Goal: Check status: Check status

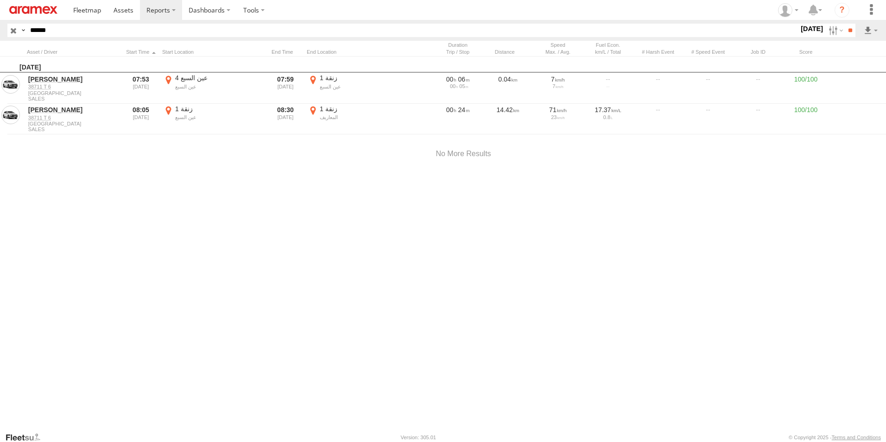
scroll to position [0, 0]
drag, startPoint x: 100, startPoint y: 33, endPoint x: -2, endPoint y: 31, distance: 102.0
click at [0, 31] on html at bounding box center [443, 221] width 886 height 442
paste input "text"
click at [845, 24] on input "**" at bounding box center [850, 30] width 11 height 13
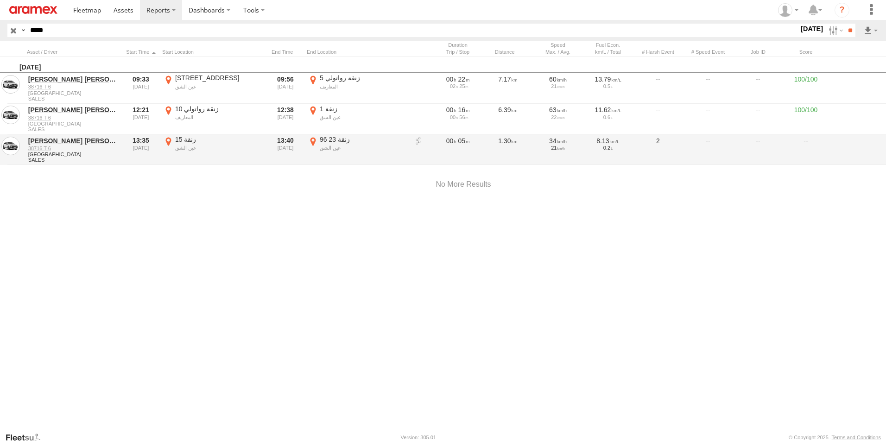
click at [312, 140] on label "96 زنقة 23 عين الشق 33.53103 -7.61488" at bounding box center [358, 149] width 102 height 29
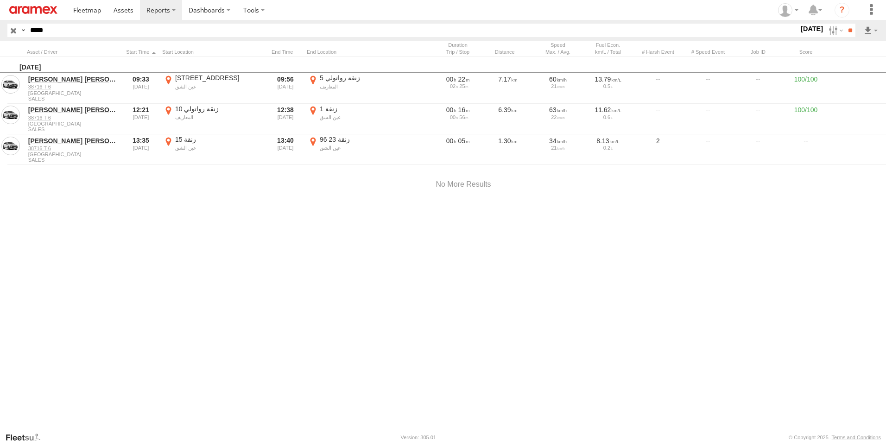
click at [0, 0] on button "Satellite" at bounding box center [0, 0] width 0 height 0
drag, startPoint x: 396, startPoint y: 223, endPoint x: 399, endPoint y: 256, distance: 33.5
click at [0, 0] on div at bounding box center [0, 0] width 0 height 0
drag, startPoint x: 407, startPoint y: 216, endPoint x: 409, endPoint y: 298, distance: 81.6
click at [0, 0] on div at bounding box center [0, 0] width 0 height 0
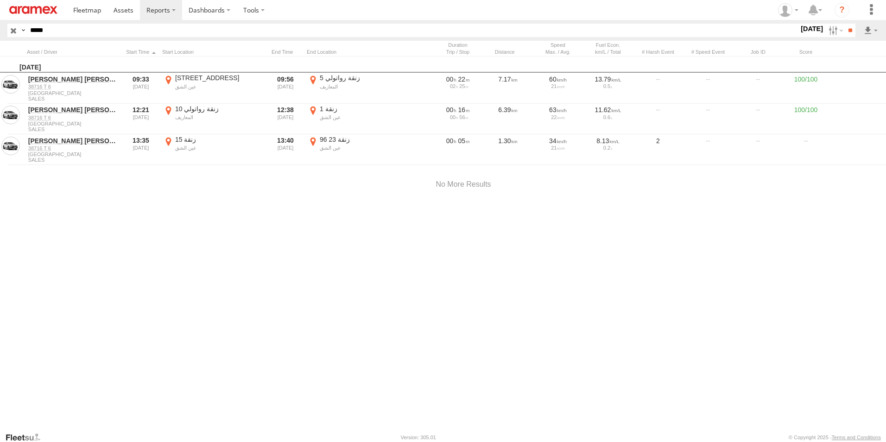
click at [0, 0] on label "×" at bounding box center [0, 0] width 0 height 0
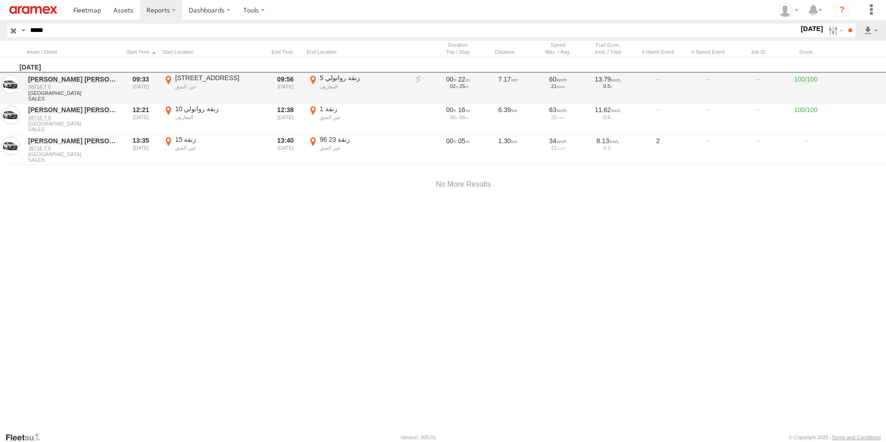
click at [169, 79] on label "[STREET_ADDRESS] -7.60485" at bounding box center [213, 88] width 102 height 29
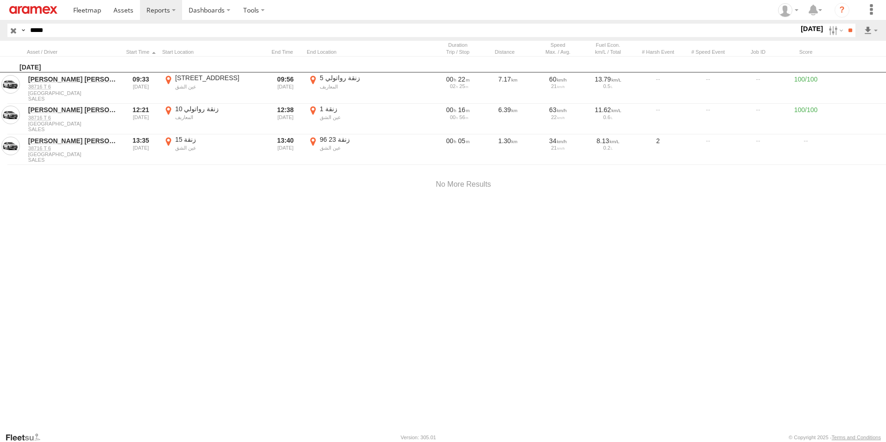
click at [0, 0] on label "×" at bounding box center [0, 0] width 0 height 0
click at [137, 51] on div at bounding box center [140, 52] width 35 height 6
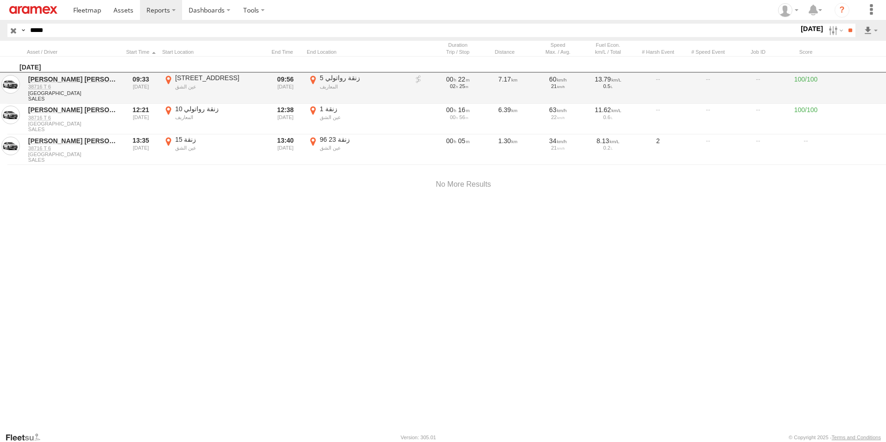
click at [169, 78] on label "[STREET_ADDRESS] -7.60485" at bounding box center [213, 88] width 102 height 29
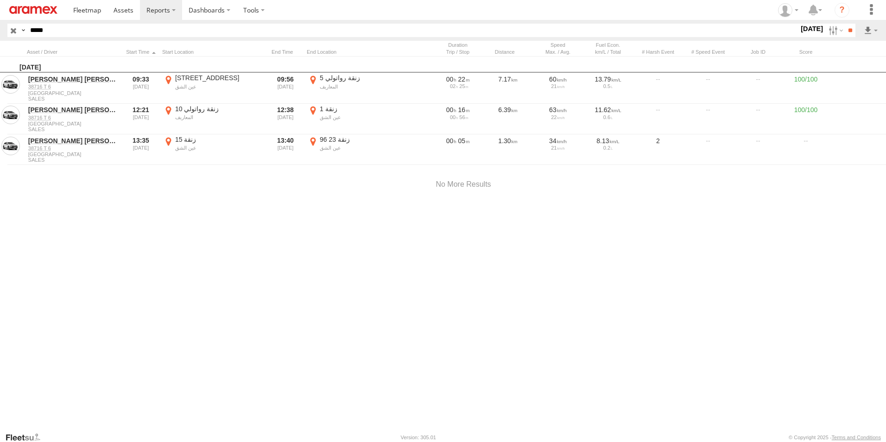
click at [0, 0] on label "×" at bounding box center [0, 0] width 0 height 0
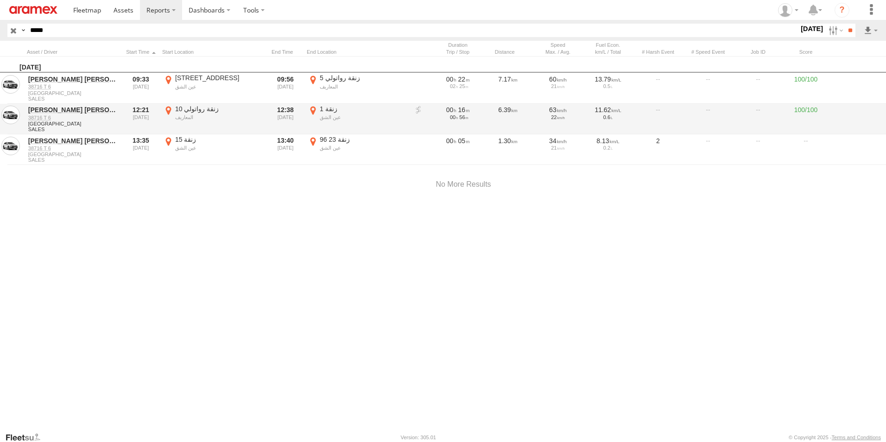
click at [315, 110] on label "زنقة 1 عين الشق 33.53478 -7.6061" at bounding box center [358, 119] width 102 height 29
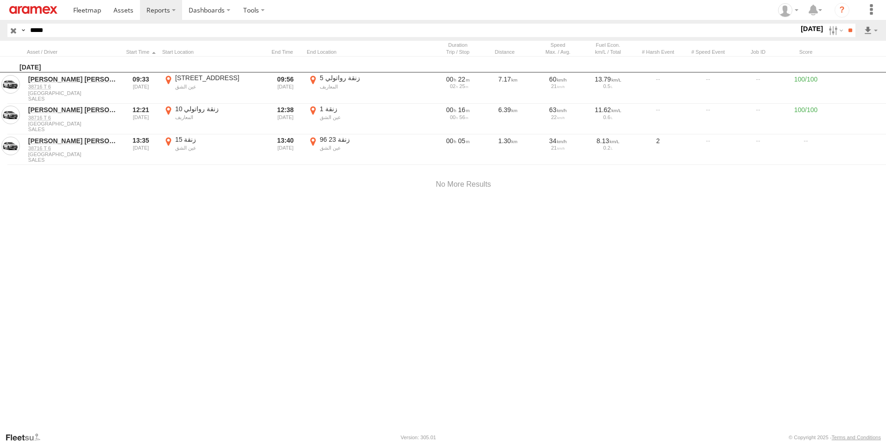
drag, startPoint x: 450, startPoint y: 216, endPoint x: 408, endPoint y: 320, distance: 112.5
click at [0, 0] on div at bounding box center [0, 0] width 0 height 0
drag, startPoint x: 414, startPoint y: 324, endPoint x: 413, endPoint y: 342, distance: 17.6
click at [0, 0] on div at bounding box center [0, 0] width 0 height 0
click at [0, 0] on label "×" at bounding box center [0, 0] width 0 height 0
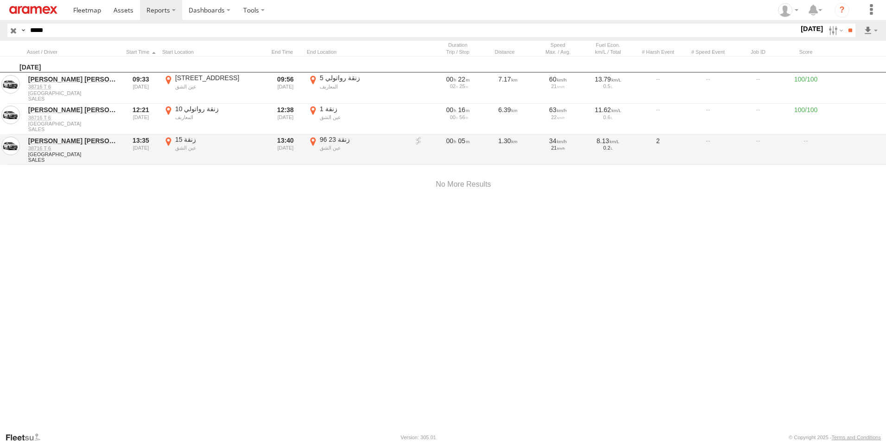
click at [169, 139] on label "زنقة 15 عين الشق 33.53413 -7.60599" at bounding box center [213, 149] width 102 height 29
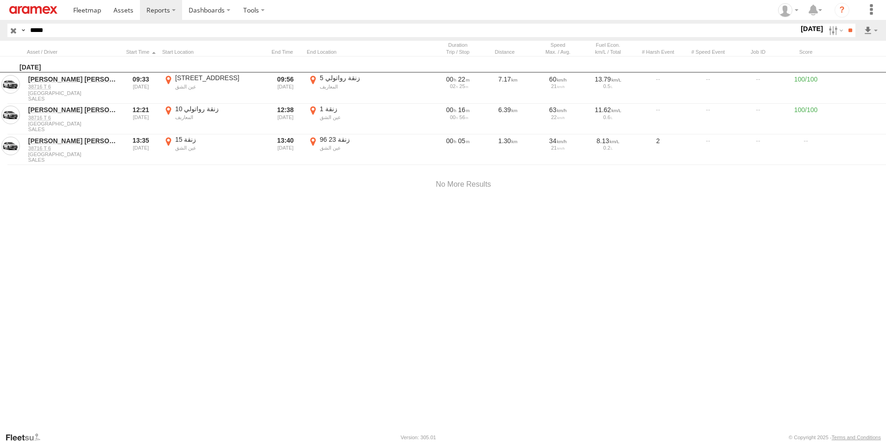
drag, startPoint x: 447, startPoint y: 243, endPoint x: 435, endPoint y: 314, distance: 72.0
click at [0, 0] on div at bounding box center [0, 0] width 0 height 0
drag, startPoint x: 388, startPoint y: 238, endPoint x: 396, endPoint y: 302, distance: 64.4
click at [0, 0] on div at bounding box center [0, 0] width 0 height 0
click at [0, 0] on label "×" at bounding box center [0, 0] width 0 height 0
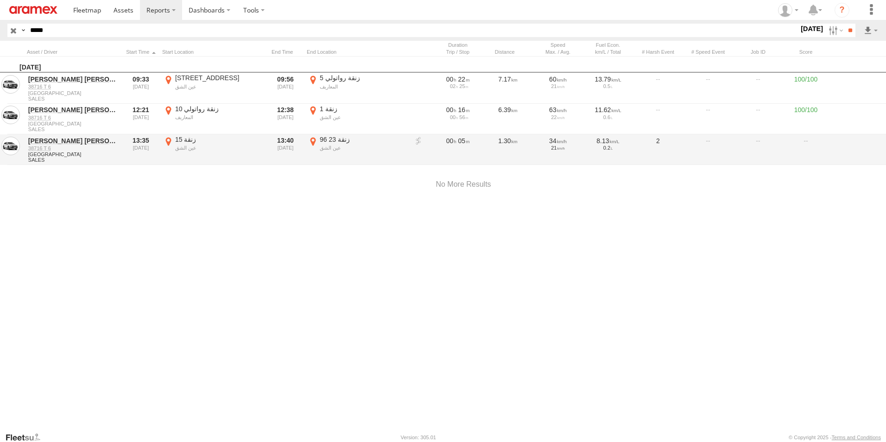
click at [311, 140] on label "96 زنقة 23 عين الشق 33.53103 -7.61488" at bounding box center [358, 149] width 102 height 29
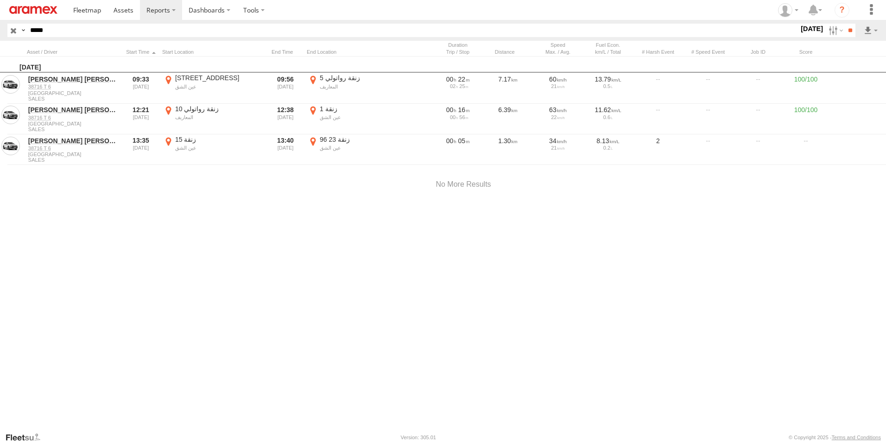
drag, startPoint x: 493, startPoint y: 234, endPoint x: 428, endPoint y: 287, distance: 84.0
click at [0, 0] on div at bounding box center [0, 0] width 0 height 0
drag, startPoint x: 591, startPoint y: 275, endPoint x: 483, endPoint y: 288, distance: 108.3
click at [0, 0] on img at bounding box center [0, 0] width 0 height 0
click at [0, 0] on div "Location Details ×" at bounding box center [0, 0] width 0 height 0
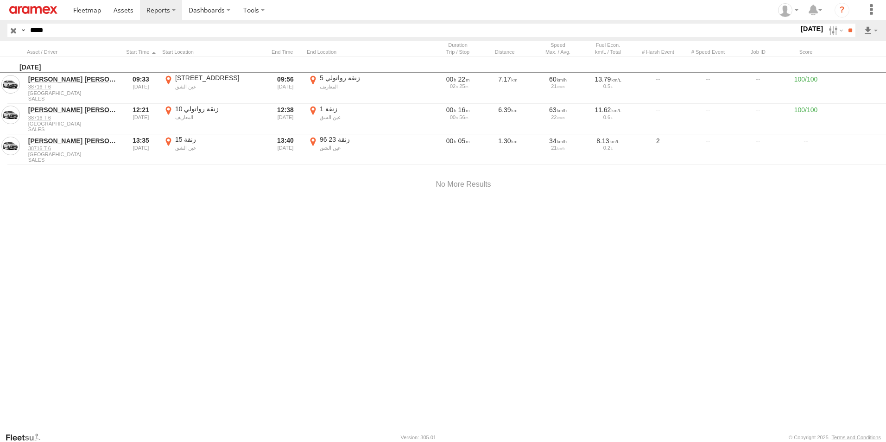
click at [0, 0] on label "×" at bounding box center [0, 0] width 0 height 0
drag, startPoint x: 828, startPoint y: 31, endPoint x: 827, endPoint y: 37, distance: 5.7
click at [828, 31] on label at bounding box center [835, 30] width 20 height 13
click at [0, 0] on label at bounding box center [0, 0] width 0 height 0
click at [850, 32] on input "**" at bounding box center [850, 30] width 11 height 13
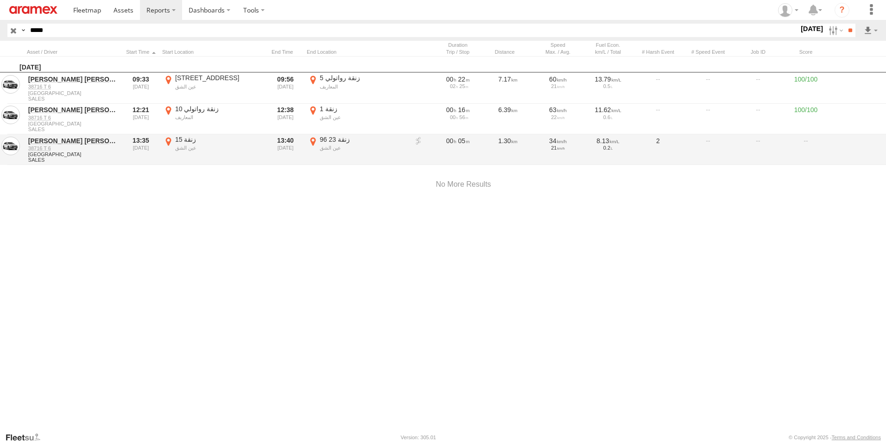
scroll to position [0, 0]
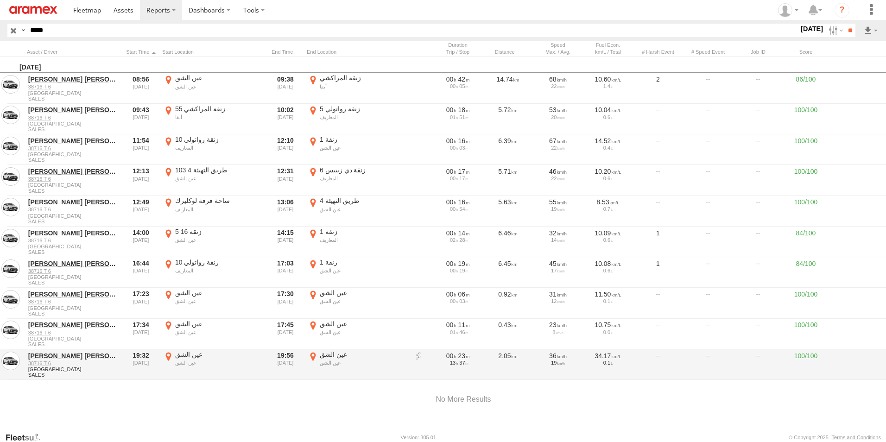
click at [312, 355] on label "[GEOGRAPHIC_DATA] 33.52816 -7.60358" at bounding box center [358, 364] width 102 height 29
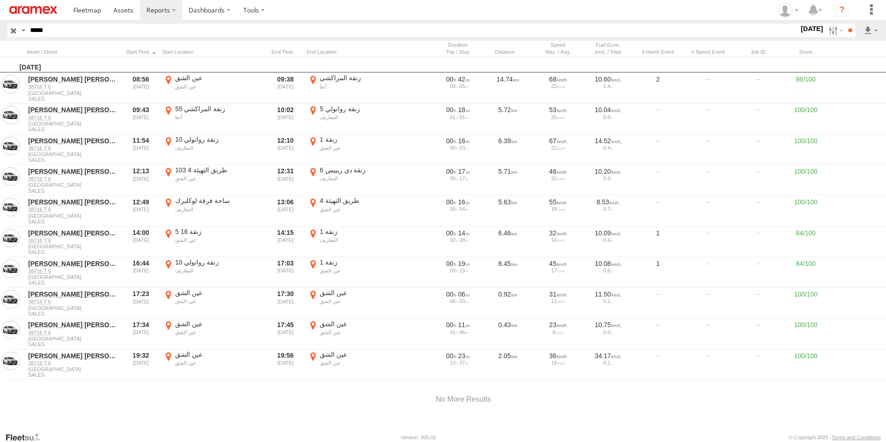
drag, startPoint x: 445, startPoint y: 236, endPoint x: 437, endPoint y: 364, distance: 128.2
click at [0, 0] on div at bounding box center [0, 0] width 0 height 0
drag, startPoint x: 553, startPoint y: 229, endPoint x: 453, endPoint y: 247, distance: 101.3
click at [0, 0] on div at bounding box center [0, 0] width 0 height 0
drag, startPoint x: 371, startPoint y: 243, endPoint x: 503, endPoint y: 233, distance: 133.0
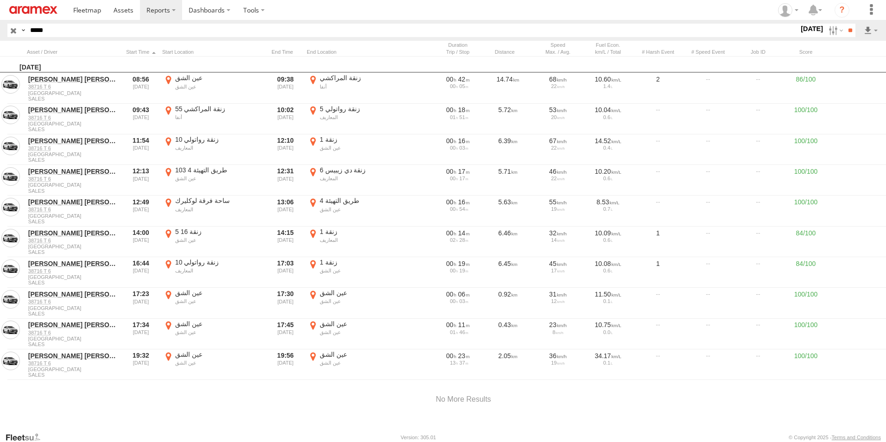
click at [0, 0] on div at bounding box center [0, 0] width 0 height 0
click at [0, 0] on img at bounding box center [0, 0] width 0 height 0
drag, startPoint x: 472, startPoint y: 202, endPoint x: 480, endPoint y: 286, distance: 84.3
click at [0, 0] on div at bounding box center [0, 0] width 0 height 0
drag, startPoint x: 483, startPoint y: 232, endPoint x: 484, endPoint y: 324, distance: 92.2
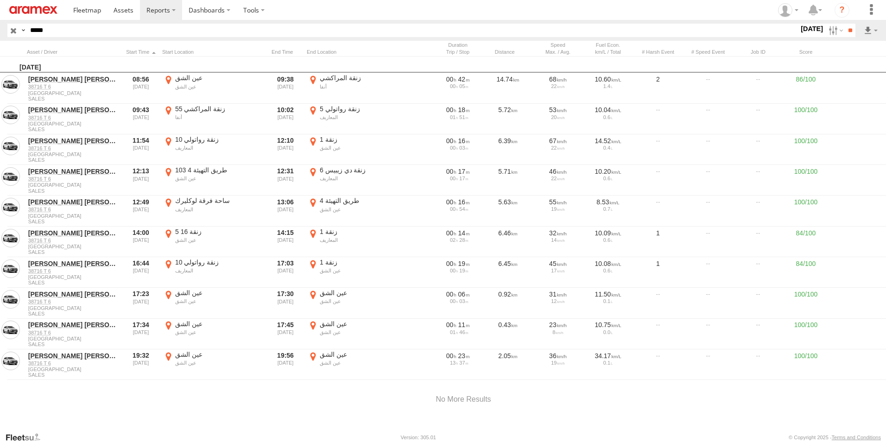
click at [0, 0] on div at bounding box center [0, 0] width 0 height 0
drag, startPoint x: 439, startPoint y: 241, endPoint x: 443, endPoint y: 252, distance: 12.2
click at [0, 0] on div at bounding box center [0, 0] width 0 height 0
click at [0, 0] on label "×" at bounding box center [0, 0] width 0 height 0
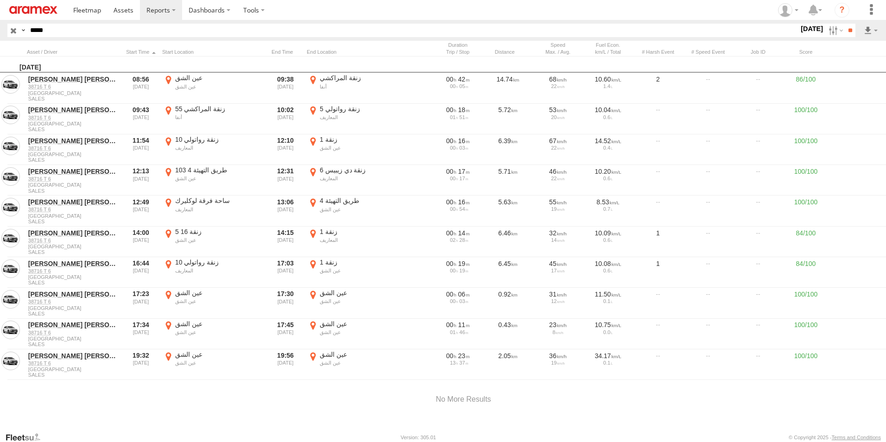
click at [0, 30] on html at bounding box center [443, 221] width 886 height 442
paste input "*"
click at [845, 24] on input "**" at bounding box center [850, 30] width 11 height 13
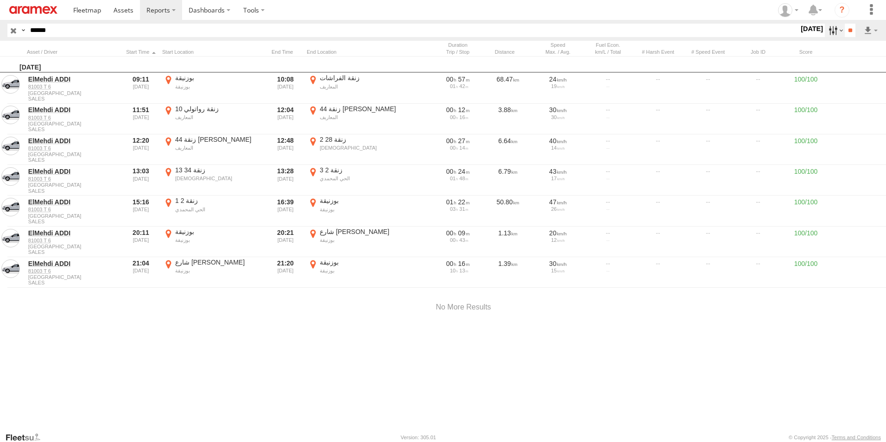
click at [830, 28] on label at bounding box center [835, 30] width 20 height 13
click at [0, 0] on label at bounding box center [0, 0] width 0 height 0
click at [851, 25] on input "**" at bounding box center [850, 30] width 11 height 13
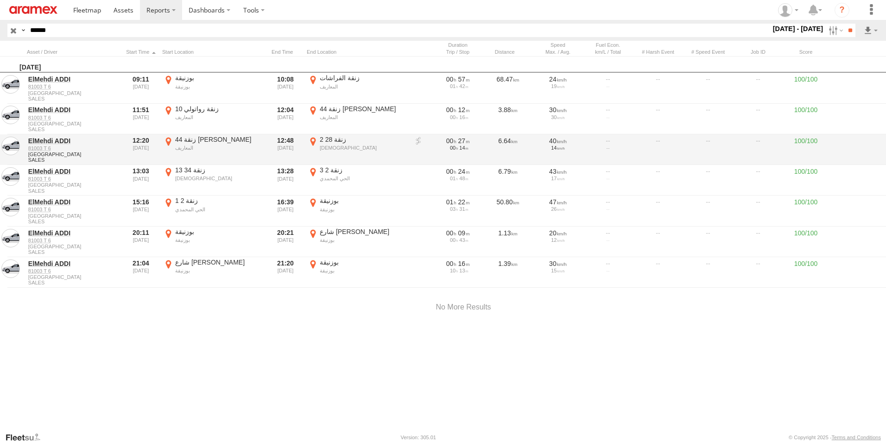
scroll to position [0, 0]
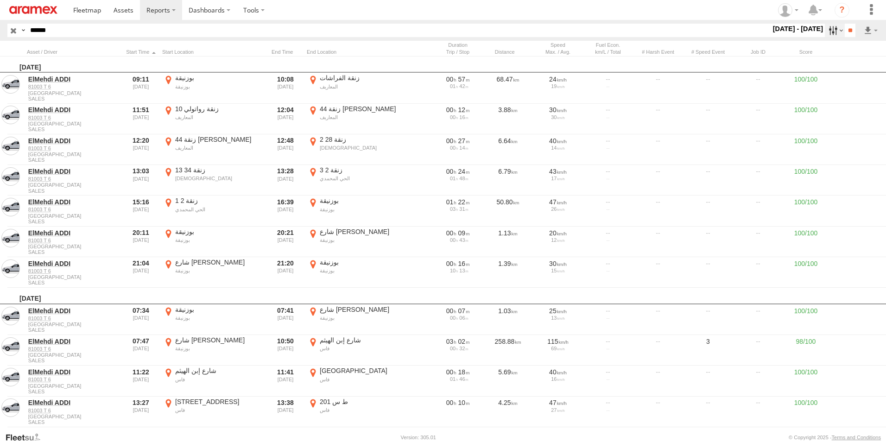
click at [826, 30] on label at bounding box center [835, 30] width 20 height 13
click at [0, 0] on label at bounding box center [0, 0] width 0 height 0
click at [851, 31] on input "**" at bounding box center [850, 30] width 11 height 13
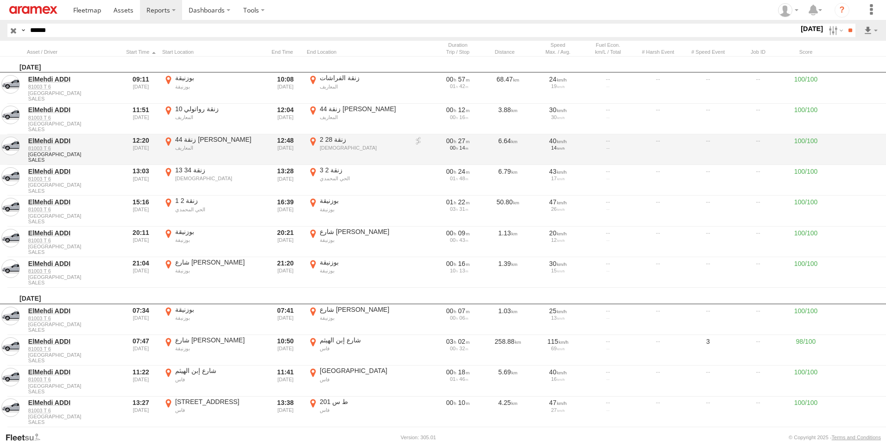
scroll to position [0, 0]
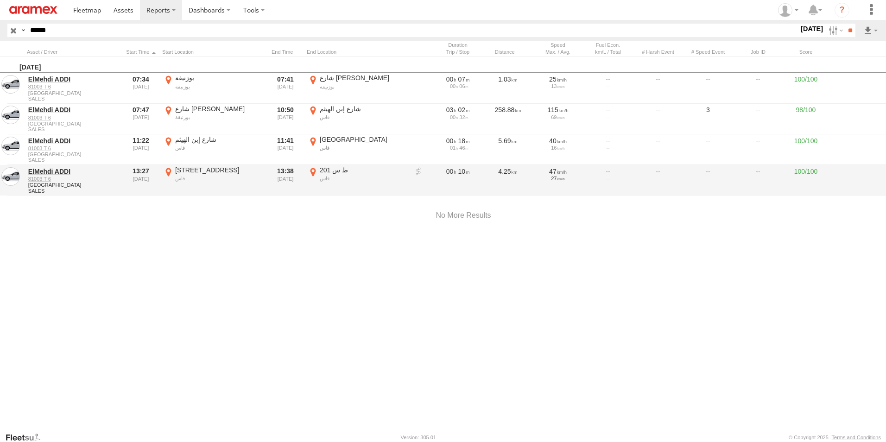
click at [316, 173] on label "ط س 201 فاس 34.00392 -5.02304" at bounding box center [358, 180] width 102 height 29
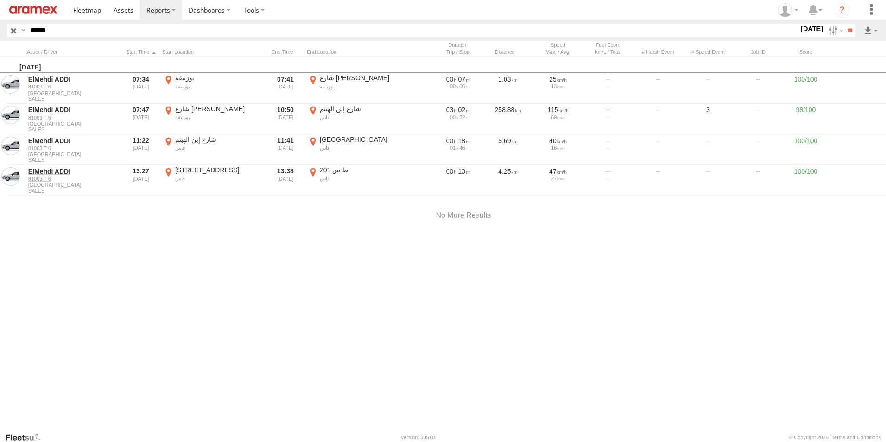
drag, startPoint x: 421, startPoint y: 154, endPoint x: 394, endPoint y: 333, distance: 181.1
click at [0, 0] on div at bounding box center [0, 0] width 0 height 0
drag, startPoint x: 433, startPoint y: 232, endPoint x: 399, endPoint y: 301, distance: 76.7
click at [0, 0] on div at bounding box center [0, 0] width 0 height 0
click at [0, 0] on label "×" at bounding box center [0, 0] width 0 height 0
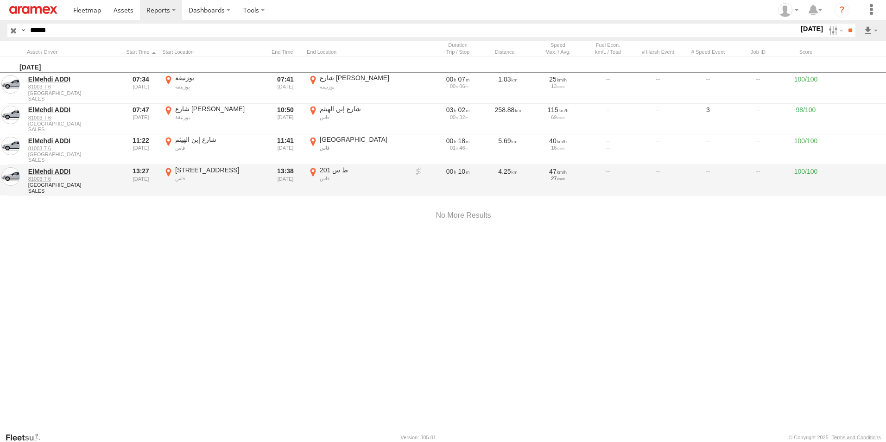
click at [169, 171] on label "[STREET_ADDRESS] -5.01601" at bounding box center [213, 180] width 102 height 29
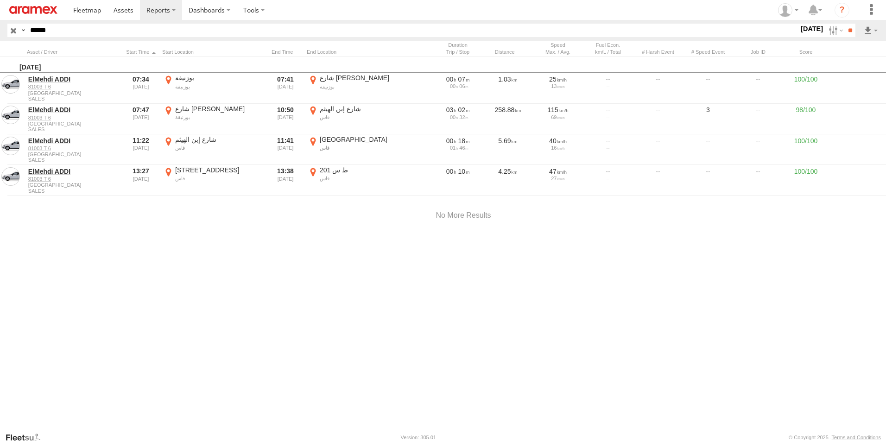
drag, startPoint x: 527, startPoint y: 245, endPoint x: 518, endPoint y: 307, distance: 62.3
click at [0, 0] on div at bounding box center [0, 0] width 0 height 0
drag, startPoint x: 687, startPoint y: 194, endPoint x: 574, endPoint y: 275, distance: 139.2
click at [0, 0] on div at bounding box center [0, 0] width 0 height 0
drag, startPoint x: 696, startPoint y: 190, endPoint x: 696, endPoint y: 195, distance: 5.6
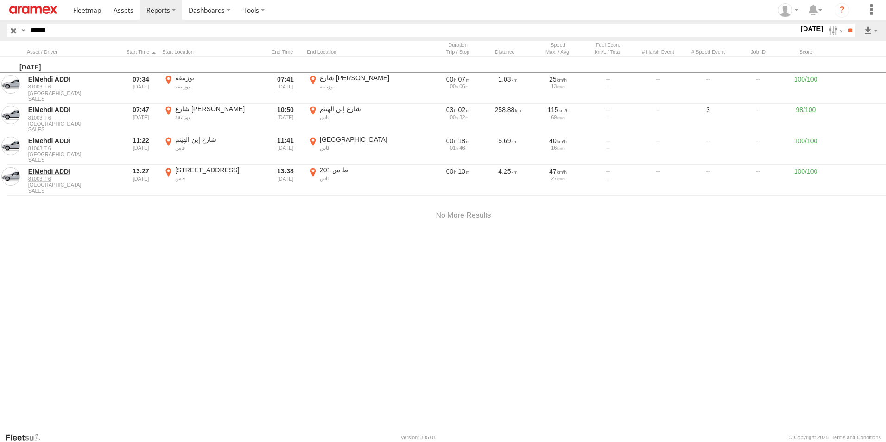
click at [0, 0] on div at bounding box center [0, 0] width 0 height 0
drag, startPoint x: 658, startPoint y: 258, endPoint x: 561, endPoint y: 283, distance: 99.6
click at [0, 0] on div at bounding box center [0, 0] width 0 height 0
drag, startPoint x: 571, startPoint y: 304, endPoint x: 444, endPoint y: 282, distance: 128.9
click at [0, 0] on div at bounding box center [0, 0] width 0 height 0
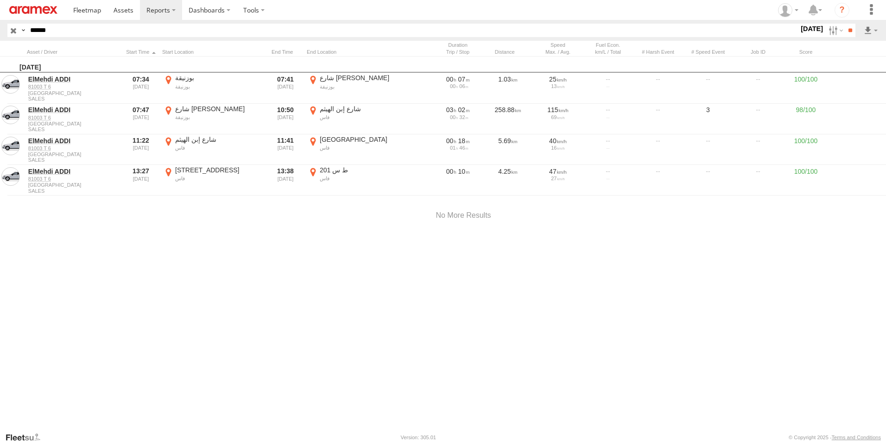
drag, startPoint x: 576, startPoint y: 252, endPoint x: 511, endPoint y: 259, distance: 65.3
click at [0, 0] on div at bounding box center [0, 0] width 0 height 0
drag, startPoint x: 602, startPoint y: 233, endPoint x: 415, endPoint y: 298, distance: 197.9
click at [0, 0] on div at bounding box center [0, 0] width 0 height 0
drag, startPoint x: 545, startPoint y: 241, endPoint x: 548, endPoint y: 258, distance: 17.9
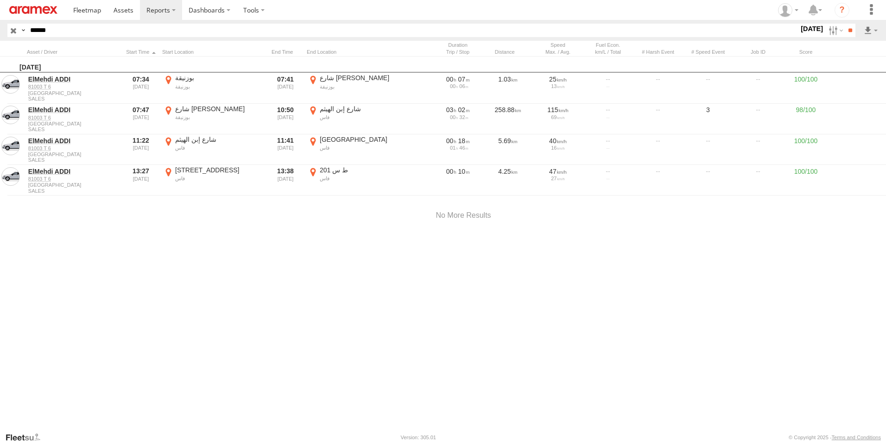
click at [0, 0] on div at bounding box center [0, 0] width 0 height 0
click at [0, 0] on label "×" at bounding box center [0, 0] width 0 height 0
click at [826, 32] on label at bounding box center [835, 30] width 20 height 13
click at [0, 0] on label at bounding box center [0, 0] width 0 height 0
click at [845, 29] on input "**" at bounding box center [850, 30] width 11 height 13
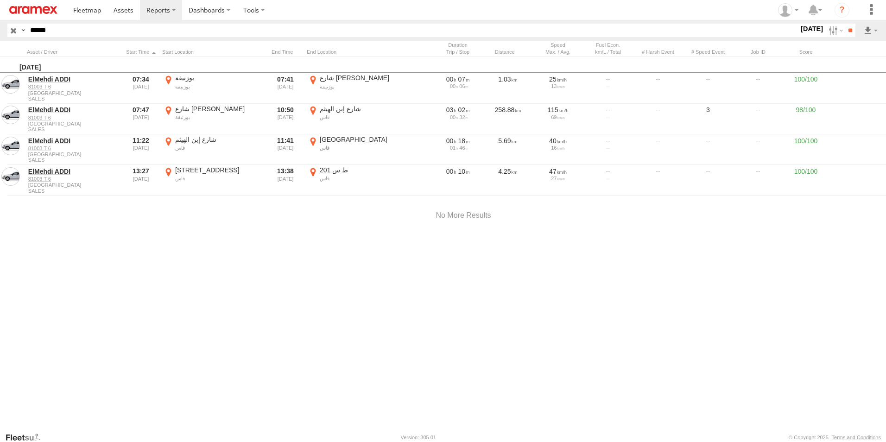
scroll to position [0, 0]
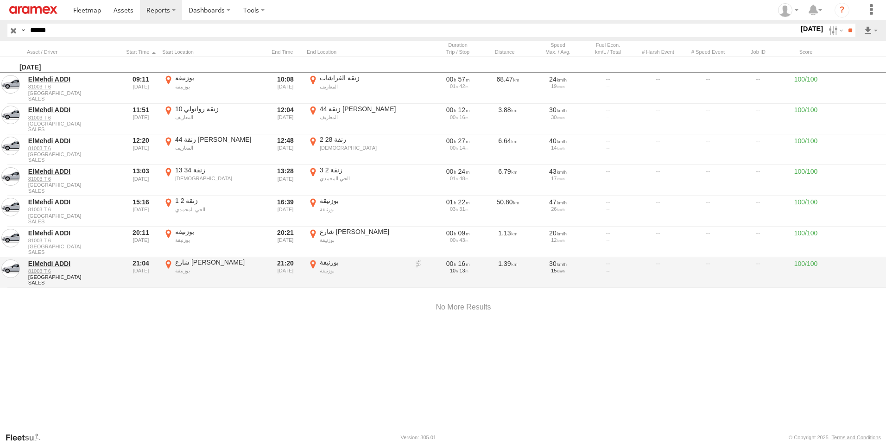
click at [312, 263] on label "بوزنيقة [PERSON_NAME] 33.78878 -7.15101" at bounding box center [358, 272] width 102 height 29
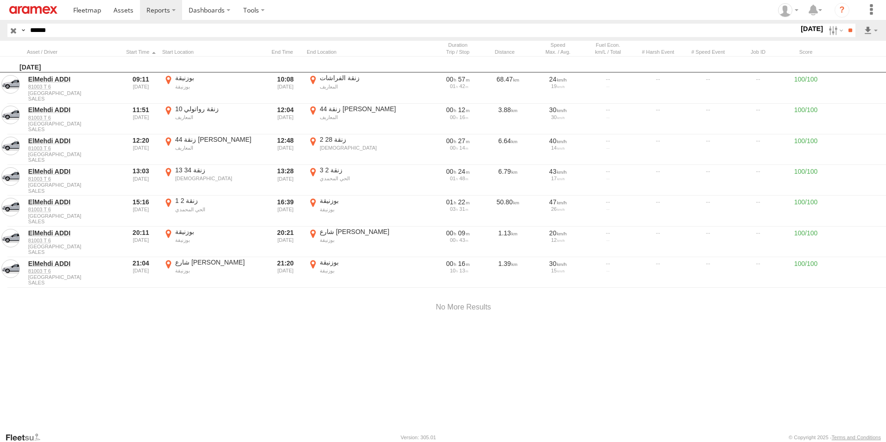
drag, startPoint x: 460, startPoint y: 194, endPoint x: 346, endPoint y: 209, distance: 115.0
click at [0, 0] on div at bounding box center [0, 0] width 0 height 0
drag, startPoint x: 366, startPoint y: 177, endPoint x: 370, endPoint y: 232, distance: 55.3
click at [0, 0] on div at bounding box center [0, 0] width 0 height 0
drag, startPoint x: 340, startPoint y: 192, endPoint x: 344, endPoint y: 200, distance: 8.9
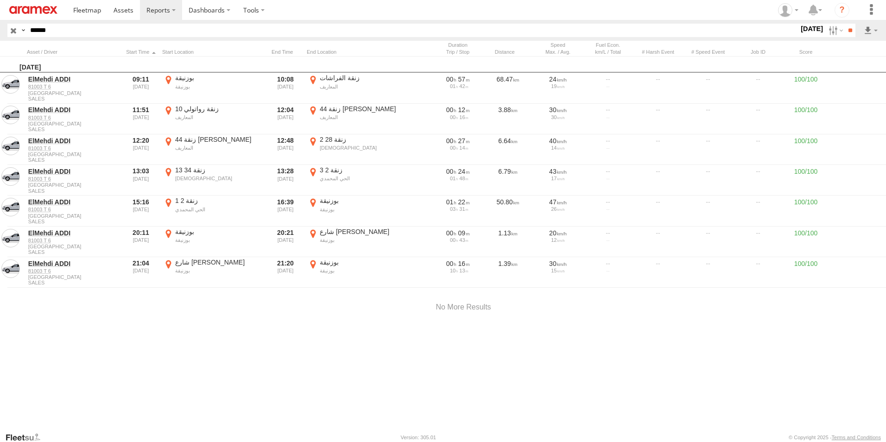
click at [0, 0] on div at bounding box center [0, 0] width 0 height 0
drag, startPoint x: 385, startPoint y: 281, endPoint x: 417, endPoint y: 236, distance: 55.6
click at [0, 0] on div at bounding box center [0, 0] width 0 height 0
drag, startPoint x: 414, startPoint y: 319, endPoint x: 404, endPoint y: 249, distance: 70.3
click at [0, 0] on div at bounding box center [0, 0] width 0 height 0
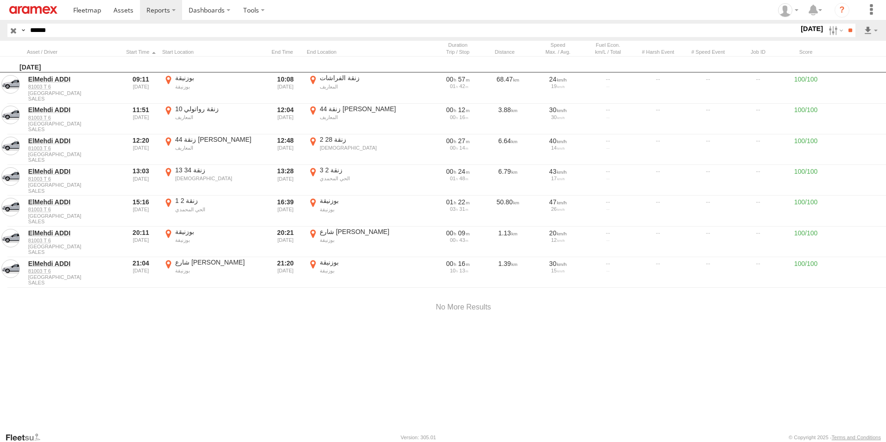
drag, startPoint x: 503, startPoint y: 306, endPoint x: 421, endPoint y: 231, distance: 111.6
click at [0, 0] on div at bounding box center [0, 0] width 0 height 0
click at [0, 0] on label "×" at bounding box center [0, 0] width 0 height 0
drag, startPoint x: 81, startPoint y: 29, endPoint x: -2, endPoint y: 29, distance: 83.0
click at [0, 29] on html at bounding box center [443, 221] width 886 height 442
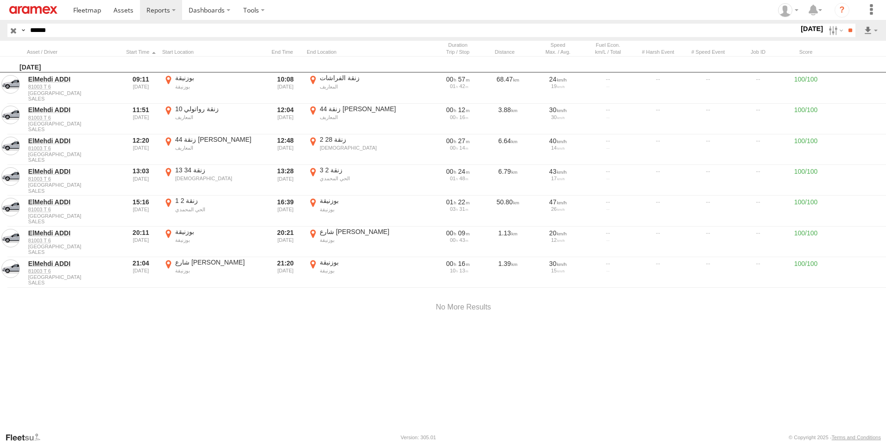
paste input "text"
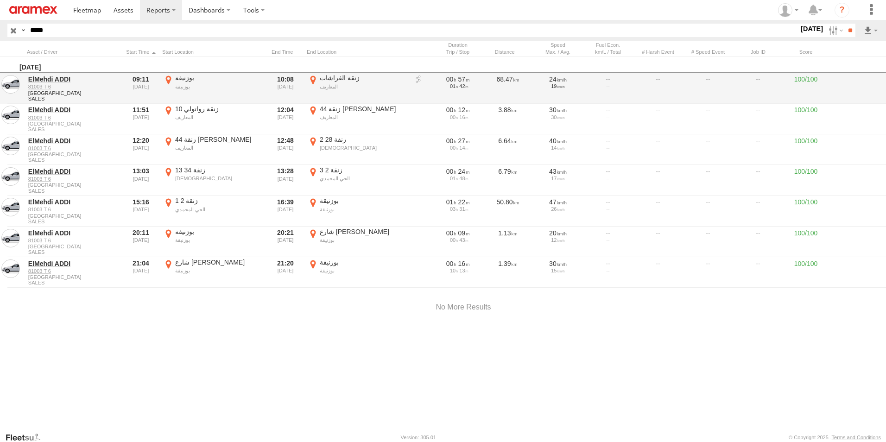
drag, startPoint x: 849, startPoint y: 30, endPoint x: 779, endPoint y: 94, distance: 94.5
click at [849, 32] on input "**" at bounding box center [850, 30] width 11 height 13
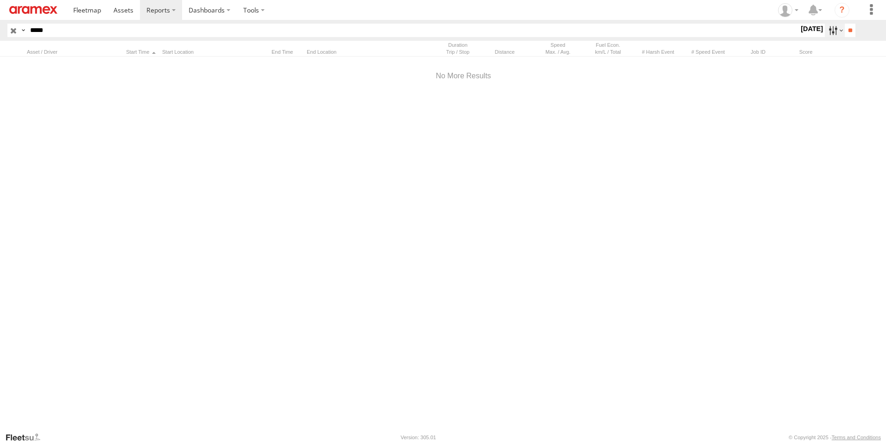
drag, startPoint x: 827, startPoint y: 29, endPoint x: 826, endPoint y: 35, distance: 5.6
click at [828, 29] on label at bounding box center [835, 30] width 20 height 13
click at [0, 0] on label at bounding box center [0, 0] width 0 height 0
click at [852, 30] on input "**" at bounding box center [850, 30] width 11 height 13
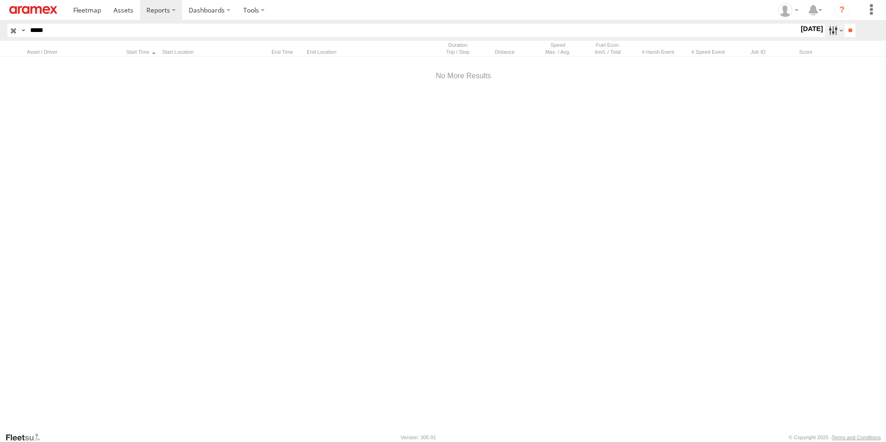
click at [826, 32] on label at bounding box center [835, 30] width 20 height 13
click at [0, 0] on label at bounding box center [0, 0] width 0 height 0
click at [846, 30] on input "**" at bounding box center [850, 30] width 11 height 13
click at [826, 32] on label at bounding box center [835, 30] width 20 height 13
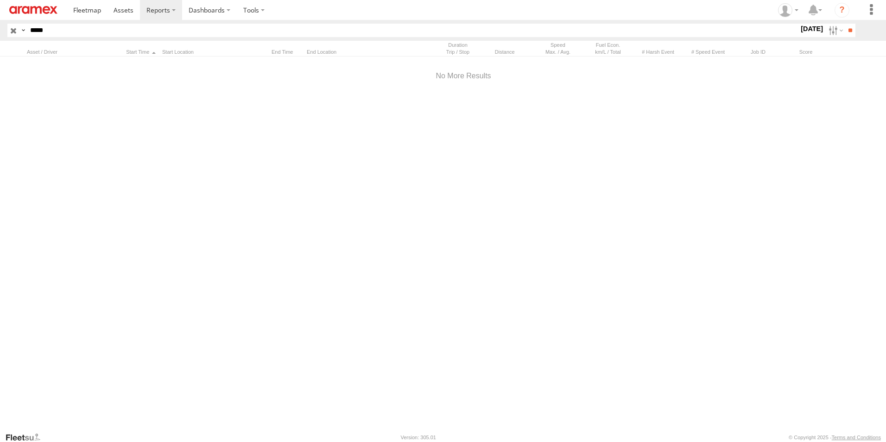
click at [0, 0] on label at bounding box center [0, 0] width 0 height 0
click at [845, 30] on input "**" at bounding box center [850, 30] width 11 height 13
click at [828, 34] on label at bounding box center [835, 30] width 20 height 13
click at [0, 0] on label at bounding box center [0, 0] width 0 height 0
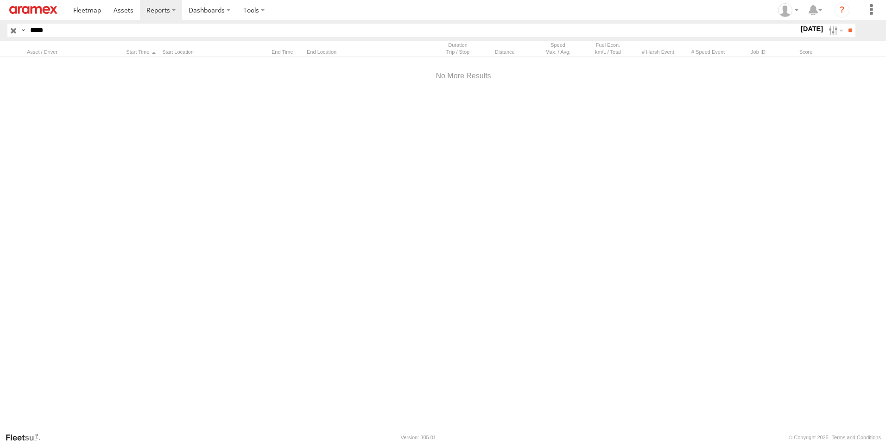
drag, startPoint x: 847, startPoint y: 32, endPoint x: 845, endPoint y: 52, distance: 20.9
click at [847, 33] on input "**" at bounding box center [850, 30] width 11 height 13
click at [832, 32] on label at bounding box center [835, 30] width 20 height 13
drag, startPoint x: 813, startPoint y: 74, endPoint x: 827, endPoint y: 67, distance: 15.3
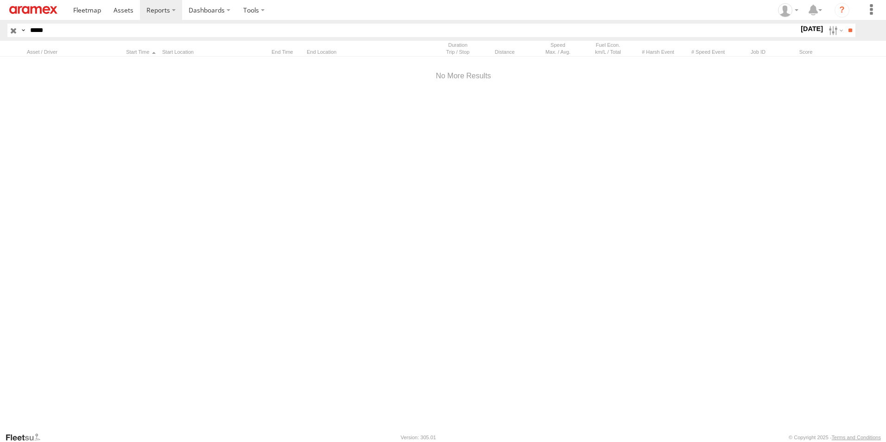
click at [0, 0] on label at bounding box center [0, 0] width 0 height 0
click at [849, 35] on input "**" at bounding box center [850, 30] width 11 height 13
click at [825, 29] on label at bounding box center [835, 30] width 20 height 13
drag, startPoint x: 798, startPoint y: 77, endPoint x: 840, endPoint y: 36, distance: 58.7
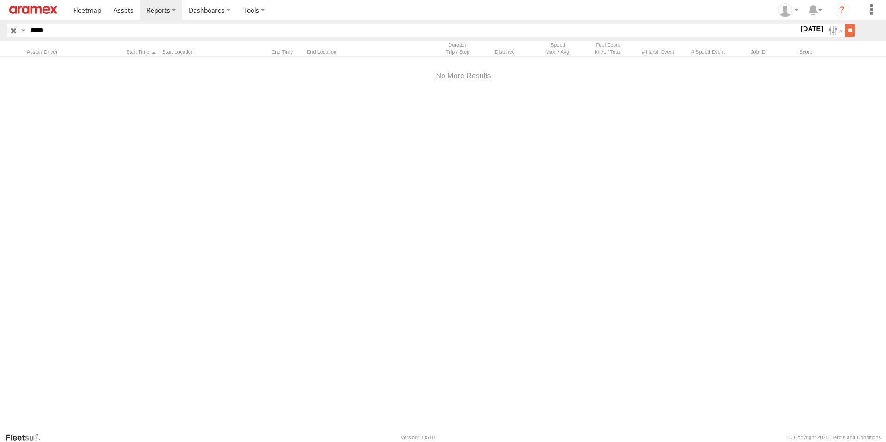
click at [0, 0] on label at bounding box center [0, 0] width 0 height 0
click at [845, 32] on input "**" at bounding box center [850, 30] width 11 height 13
drag, startPoint x: 828, startPoint y: 31, endPoint x: 831, endPoint y: 42, distance: 11.1
click at [830, 33] on label at bounding box center [835, 30] width 20 height 13
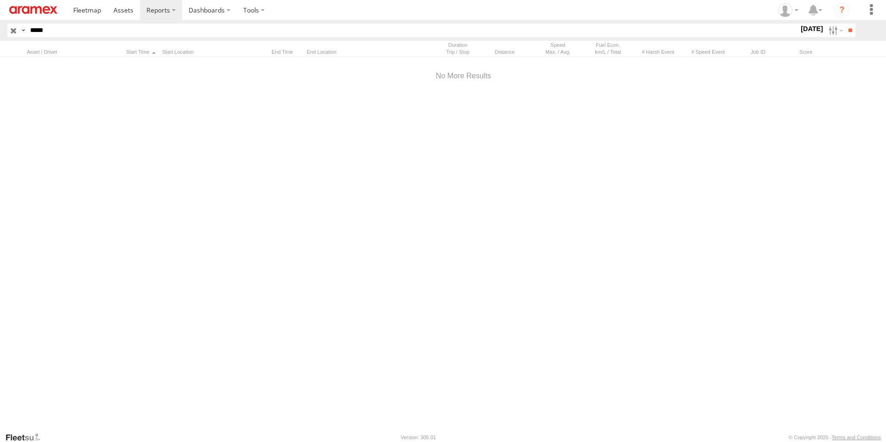
click at [0, 0] on label at bounding box center [0, 0] width 0 height 0
click at [851, 25] on input "**" at bounding box center [850, 30] width 11 height 13
drag, startPoint x: 830, startPoint y: 29, endPoint x: 824, endPoint y: 46, distance: 18.2
click at [830, 29] on label at bounding box center [835, 30] width 20 height 13
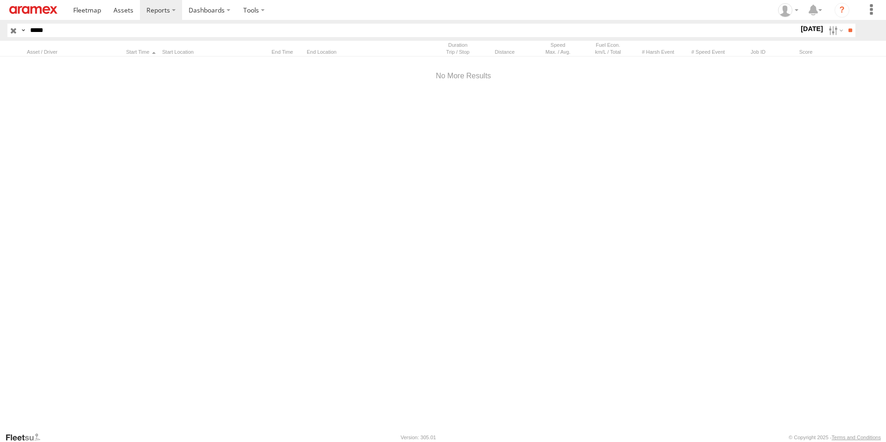
click at [0, 0] on label at bounding box center [0, 0] width 0 height 0
click at [855, 32] on input "**" at bounding box center [850, 30] width 11 height 13
click at [829, 35] on label at bounding box center [835, 30] width 20 height 13
click at [0, 0] on label at bounding box center [0, 0] width 0 height 0
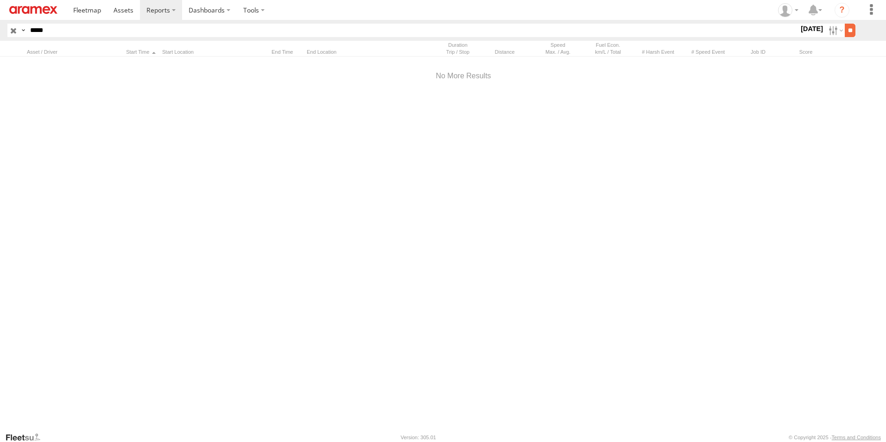
click at [846, 29] on input "**" at bounding box center [850, 30] width 11 height 13
click at [830, 32] on label at bounding box center [835, 30] width 20 height 13
click at [0, 0] on div "T" at bounding box center [0, 0] width 0 height 0
click at [0, 0] on label at bounding box center [0, 0] width 0 height 0
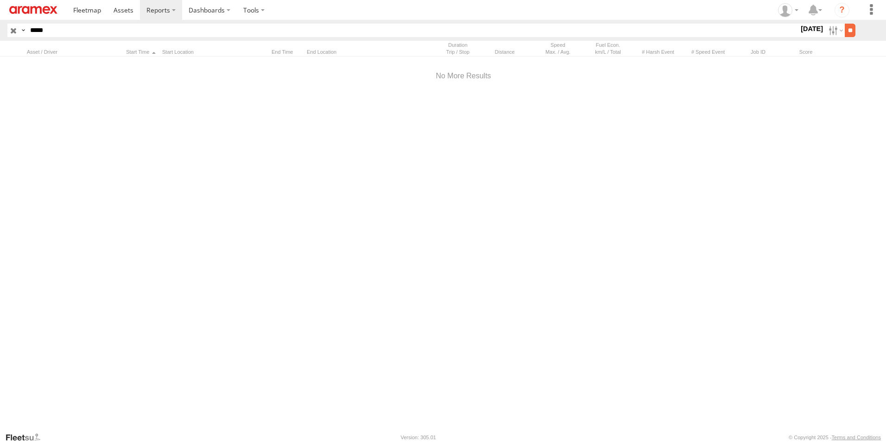
click at [856, 31] on div "Search Query Asset ID Asset Label Registration Manufacturer Model VIN Job ID" at bounding box center [442, 30] width 871 height 13
click at [851, 31] on input "**" at bounding box center [850, 30] width 11 height 13
click at [827, 29] on label at bounding box center [835, 30] width 20 height 13
drag, startPoint x: 759, startPoint y: 82, endPoint x: 837, endPoint y: 54, distance: 82.7
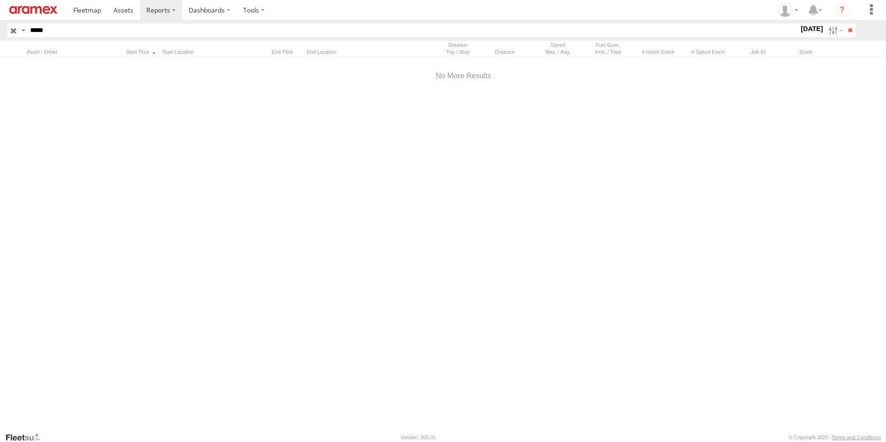
click at [0, 0] on label at bounding box center [0, 0] width 0 height 0
click at [848, 31] on input "**" at bounding box center [850, 30] width 11 height 13
click at [827, 32] on label at bounding box center [835, 30] width 20 height 13
click at [0, 0] on label at bounding box center [0, 0] width 0 height 0
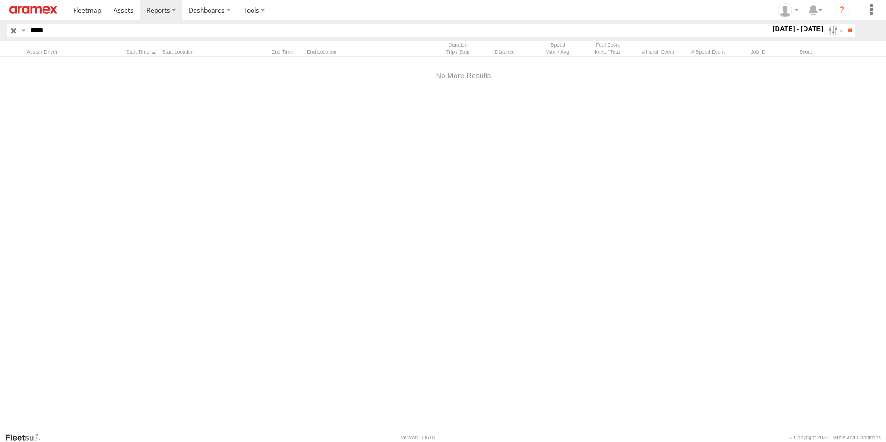
click at [0, 0] on label at bounding box center [0, 0] width 0 height 0
click at [845, 28] on input "**" at bounding box center [850, 30] width 11 height 13
drag, startPoint x: 830, startPoint y: 33, endPoint x: 808, endPoint y: 70, distance: 43.2
click at [830, 32] on label at bounding box center [835, 30] width 20 height 13
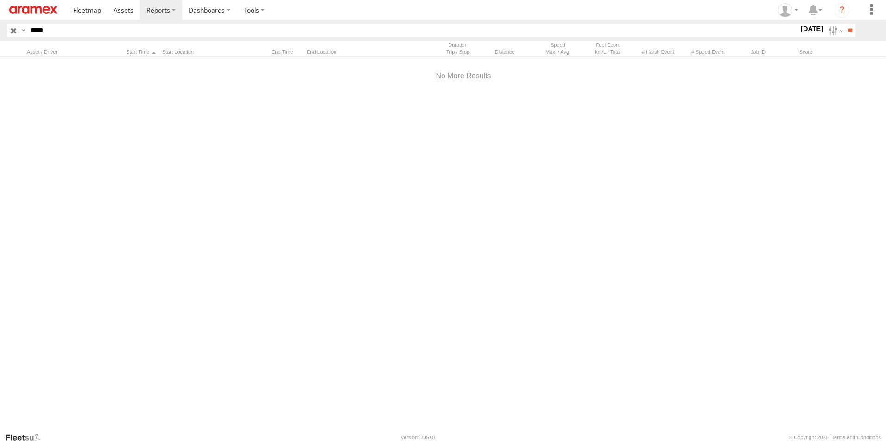
click at [0, 0] on label at bounding box center [0, 0] width 0 height 0
click at [847, 29] on input "**" at bounding box center [850, 30] width 11 height 13
click at [826, 30] on label at bounding box center [835, 30] width 20 height 13
click at [0, 0] on label at bounding box center [0, 0] width 0 height 0
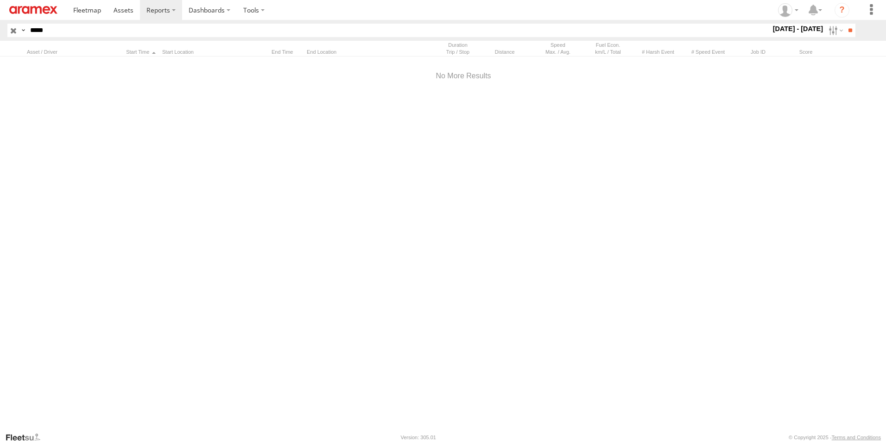
click at [0, 0] on label at bounding box center [0, 0] width 0 height 0
click at [846, 29] on input "**" at bounding box center [850, 30] width 11 height 13
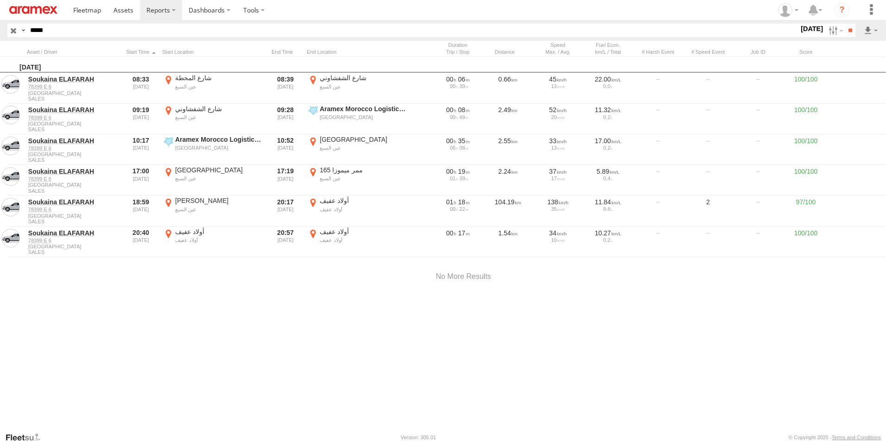
drag, startPoint x: 57, startPoint y: 36, endPoint x: -1, endPoint y: 33, distance: 58.4
click at [0, 33] on html at bounding box center [443, 221] width 886 height 442
paste input "text"
click at [845, 31] on input "**" at bounding box center [850, 30] width 11 height 13
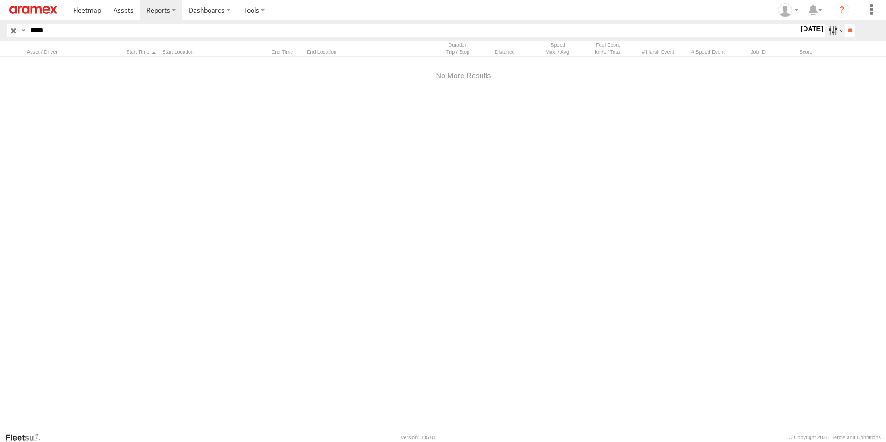
drag, startPoint x: 848, startPoint y: 29, endPoint x: 821, endPoint y: 33, distance: 26.7
click at [823, 53] on body "?" at bounding box center [443, 221] width 886 height 442
click at [825, 30] on label at bounding box center [835, 30] width 20 height 13
click at [0, 0] on label at bounding box center [0, 0] width 0 height 0
drag, startPoint x: 852, startPoint y: 49, endPoint x: 852, endPoint y: 54, distance: 5.6
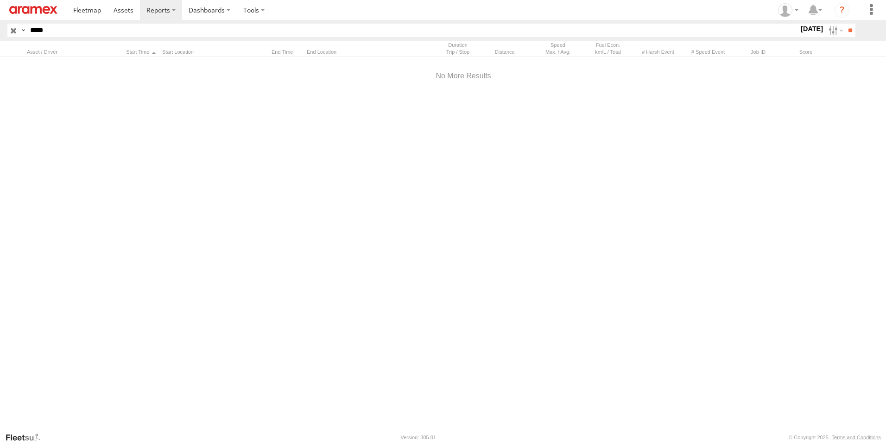
click at [0, 0] on label at bounding box center [0, 0] width 0 height 0
click at [0, 0] on label "Close" at bounding box center [0, 0] width 0 height 0
click at [0, 0] on label at bounding box center [0, 0] width 0 height 0
click at [845, 31] on input "**" at bounding box center [850, 30] width 11 height 13
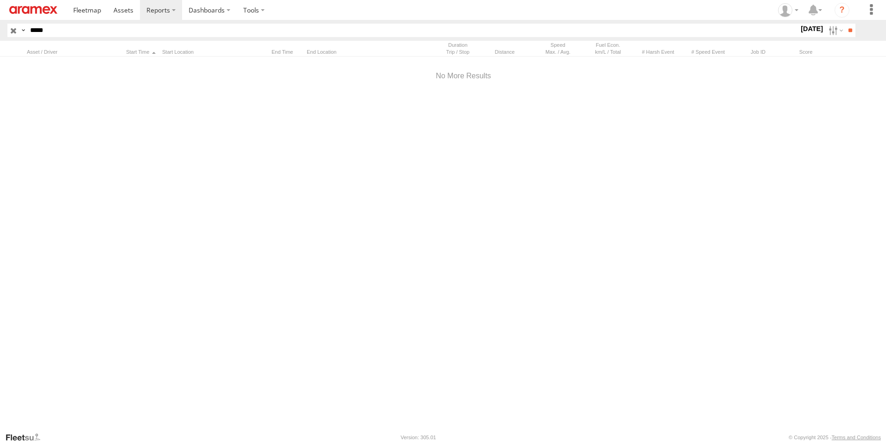
scroll to position [0, 0]
click at [825, 32] on label at bounding box center [835, 30] width 20 height 13
click at [0, 0] on label at bounding box center [0, 0] width 0 height 0
click at [848, 30] on input "**" at bounding box center [850, 30] width 11 height 13
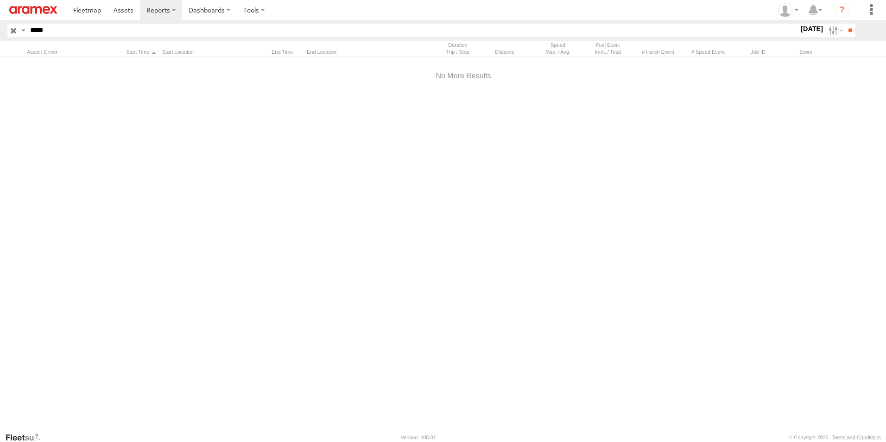
drag, startPoint x: 76, startPoint y: 27, endPoint x: 61, endPoint y: 28, distance: 14.4
click at [0, 28] on html at bounding box center [443, 221] width 886 height 442
paste input "text"
type input "*****"
click at [846, 32] on input "**" at bounding box center [850, 30] width 11 height 13
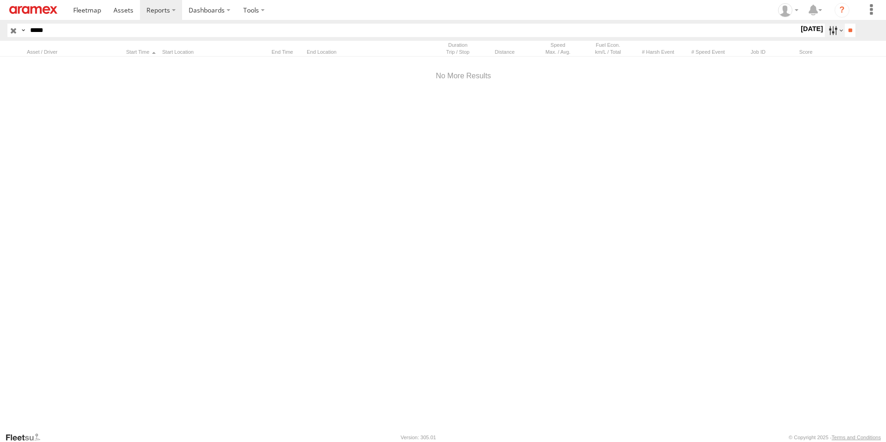
click at [827, 31] on label at bounding box center [835, 30] width 20 height 13
click at [0, 0] on label at bounding box center [0, 0] width 0 height 0
click at [847, 29] on input "**" at bounding box center [850, 30] width 11 height 13
